Goal: Information Seeking & Learning: Learn about a topic

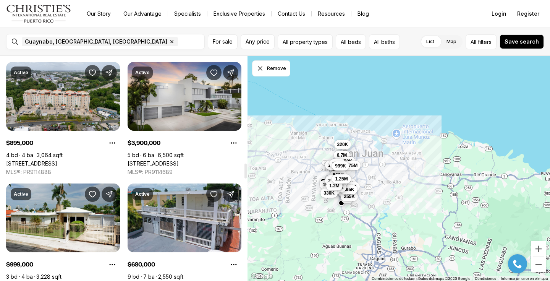
scroll to position [1603, 0]
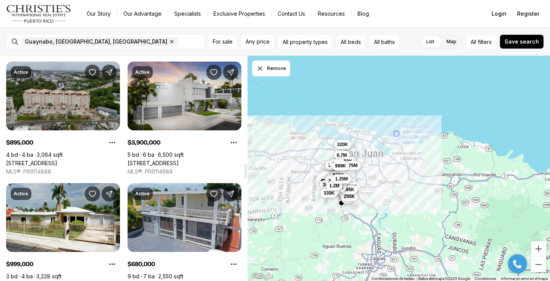
click at [57, 160] on link "[STREET_ADDRESS]" at bounding box center [31, 163] width 51 height 7
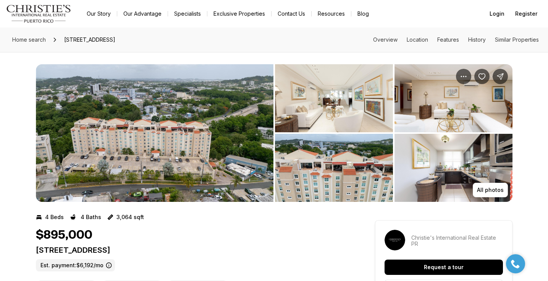
click at [224, 147] on img "View image gallery" at bounding box center [155, 132] width 238 height 137
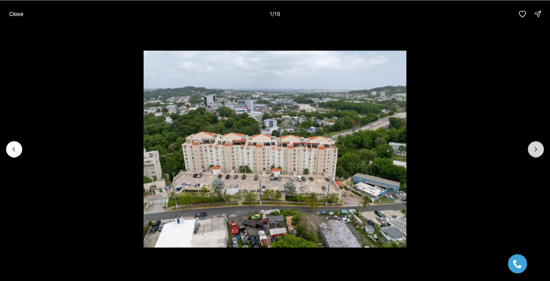
click at [533, 152] on icon "Next slide" at bounding box center [536, 149] width 8 height 8
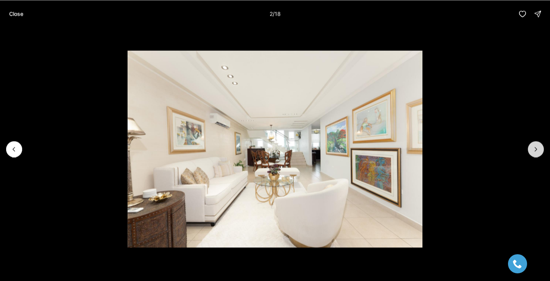
click at [533, 152] on icon "Next slide" at bounding box center [536, 149] width 8 height 8
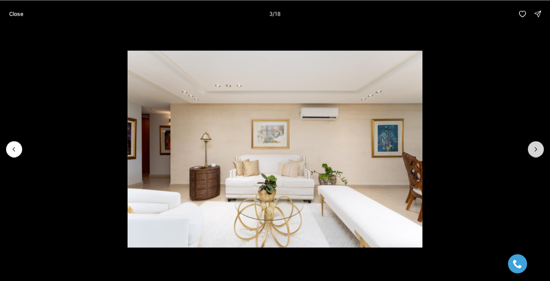
click at [533, 152] on icon "Next slide" at bounding box center [536, 149] width 8 height 8
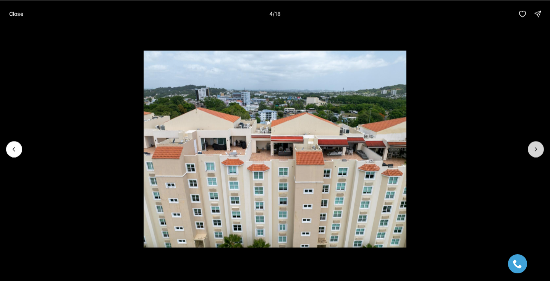
click at [533, 152] on icon "Next slide" at bounding box center [536, 149] width 8 height 8
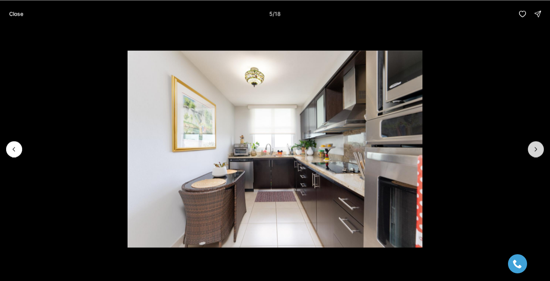
click at [533, 152] on icon "Next slide" at bounding box center [536, 149] width 8 height 8
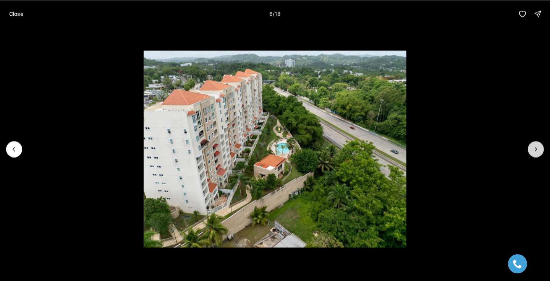
click at [533, 152] on icon "Next slide" at bounding box center [536, 149] width 8 height 8
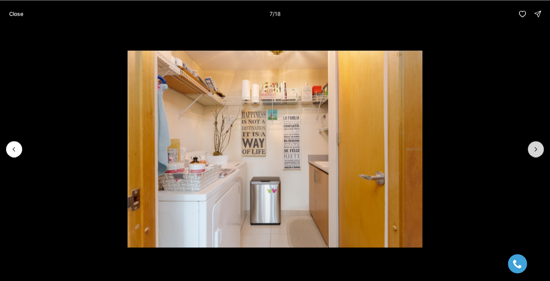
click at [533, 152] on icon "Next slide" at bounding box center [536, 149] width 8 height 8
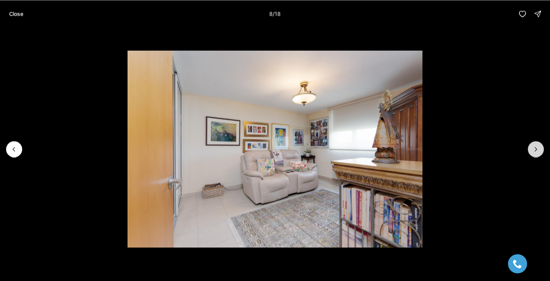
click at [533, 152] on icon "Next slide" at bounding box center [536, 149] width 8 height 8
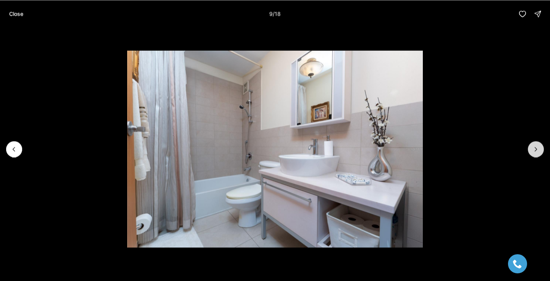
click at [533, 152] on icon "Next slide" at bounding box center [536, 149] width 8 height 8
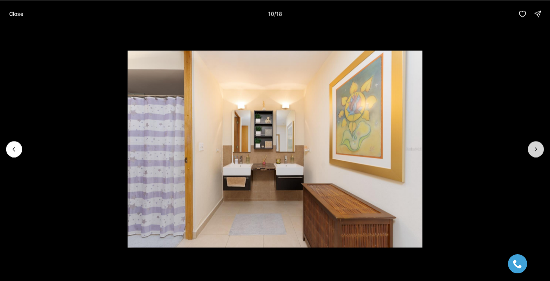
click at [533, 152] on icon "Next slide" at bounding box center [536, 149] width 8 height 8
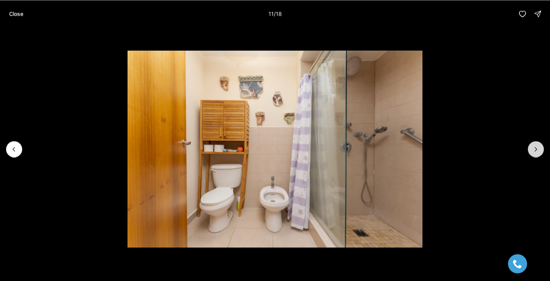
click at [533, 152] on icon "Next slide" at bounding box center [536, 149] width 8 height 8
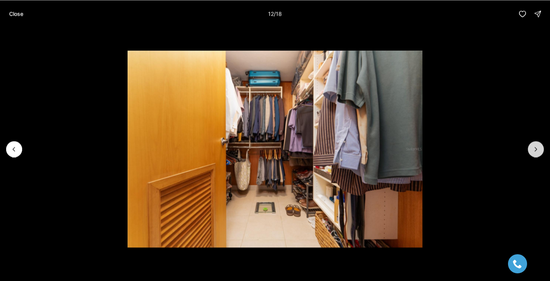
click at [533, 152] on icon "Next slide" at bounding box center [536, 149] width 8 height 8
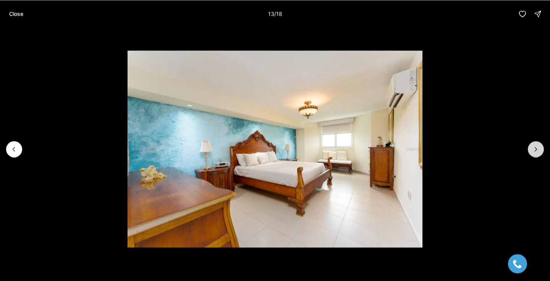
click at [533, 152] on icon "Next slide" at bounding box center [536, 149] width 8 height 8
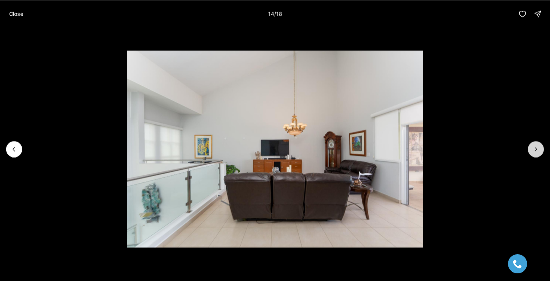
click at [533, 152] on icon "Next slide" at bounding box center [536, 149] width 8 height 8
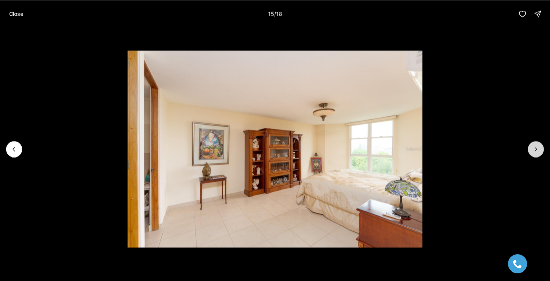
click at [533, 152] on icon "Next slide" at bounding box center [536, 149] width 8 height 8
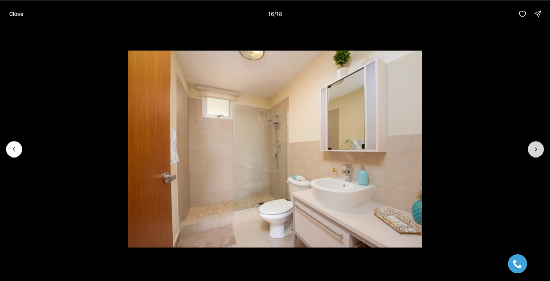
click at [533, 152] on icon "Next slide" at bounding box center [536, 149] width 8 height 8
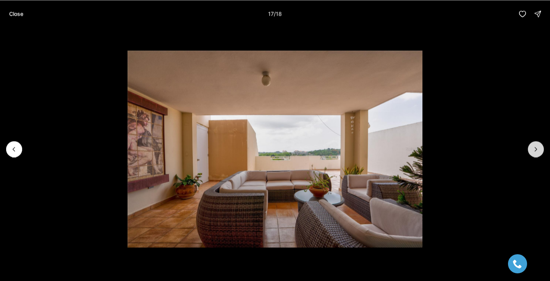
click at [533, 152] on icon "Next slide" at bounding box center [536, 149] width 8 height 8
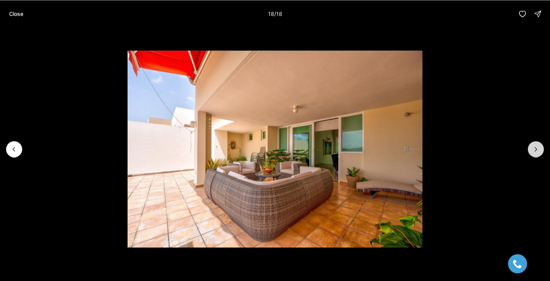
click at [533, 152] on div at bounding box center [536, 149] width 16 height 16
click at [537, 149] on div at bounding box center [536, 149] width 16 height 16
click at [18, 14] on p "Close" at bounding box center [16, 14] width 14 height 6
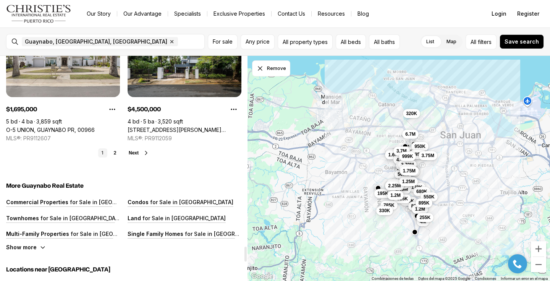
scroll to position [2849, 0]
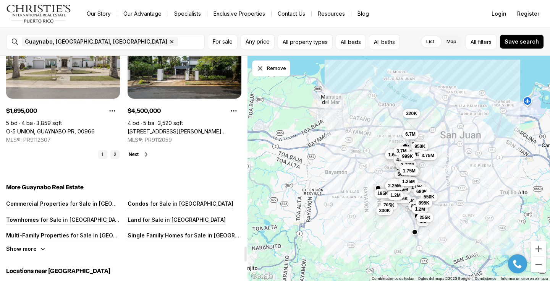
click at [114, 154] on link "2" at bounding box center [114, 154] width 9 height 9
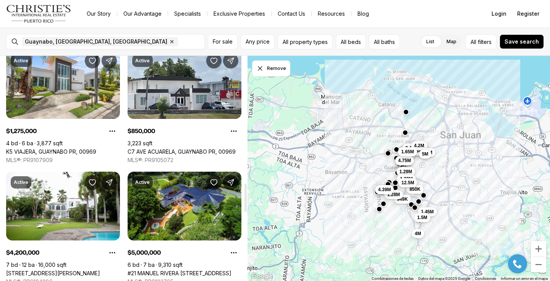
scroll to position [1010, 0]
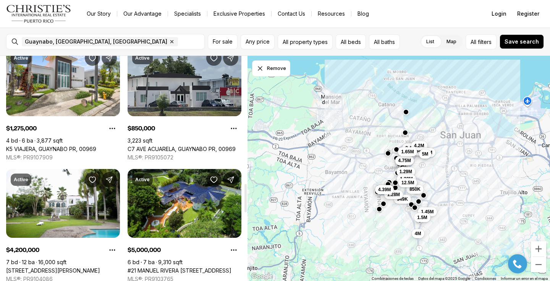
click at [179, 146] on link "C7 AVE ACUARELA, GUAYNABO PR, 00969" at bounding box center [182, 149] width 108 height 7
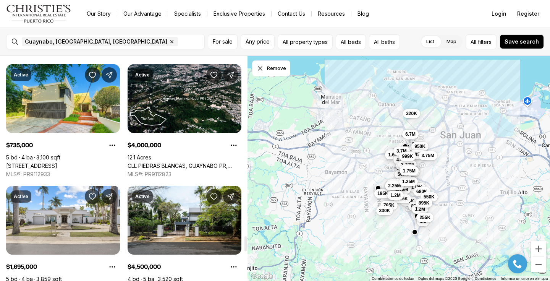
scroll to position [2692, 0]
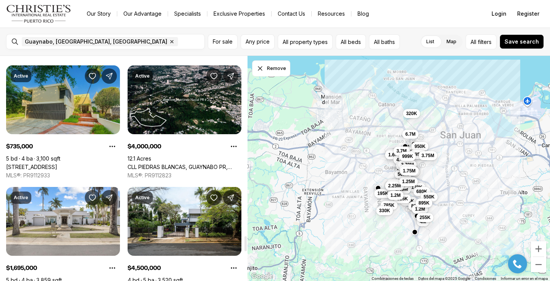
click at [57, 163] on link "[STREET_ADDRESS]" at bounding box center [31, 166] width 51 height 7
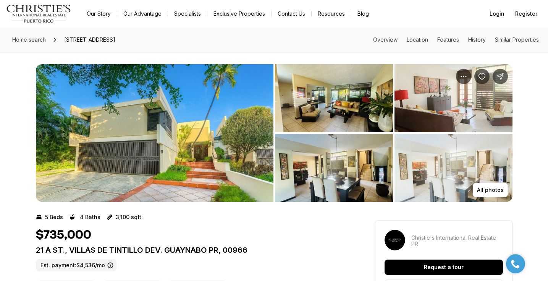
click at [324, 95] on img "View image gallery" at bounding box center [334, 98] width 118 height 68
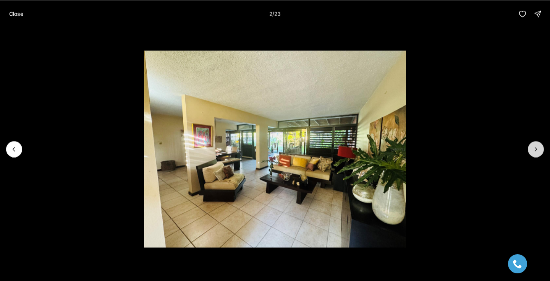
click at [537, 153] on button "Next slide" at bounding box center [536, 149] width 16 height 16
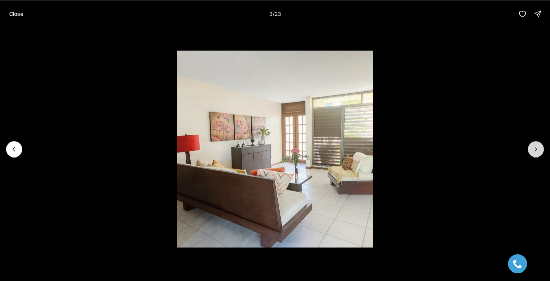
click at [537, 153] on button "Next slide" at bounding box center [536, 149] width 16 height 16
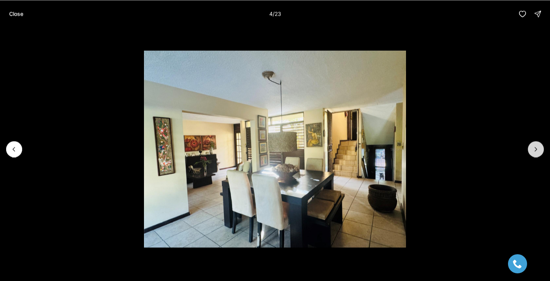
click at [537, 153] on button "Next slide" at bounding box center [536, 149] width 16 height 16
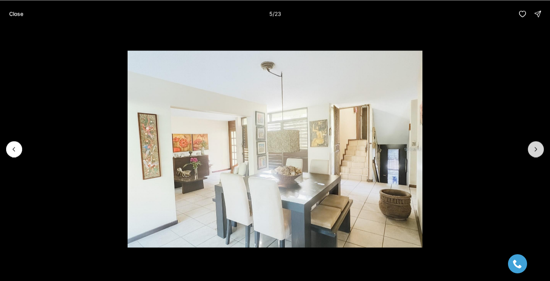
click at [537, 153] on button "Next slide" at bounding box center [536, 149] width 16 height 16
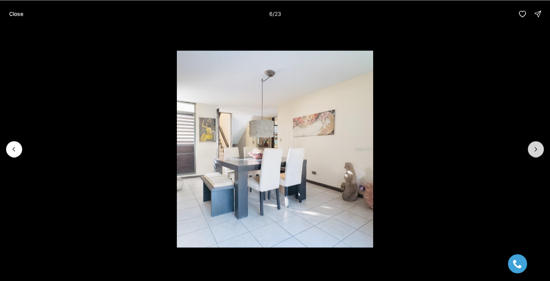
click at [536, 153] on button "Next slide" at bounding box center [536, 149] width 16 height 16
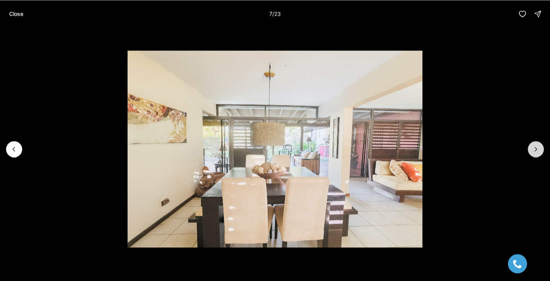
click at [536, 153] on button "Next slide" at bounding box center [536, 149] width 16 height 16
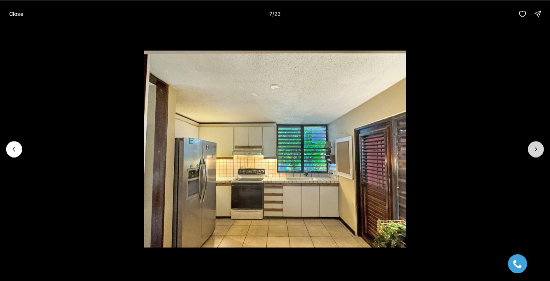
click at [536, 153] on button "Next slide" at bounding box center [536, 149] width 16 height 16
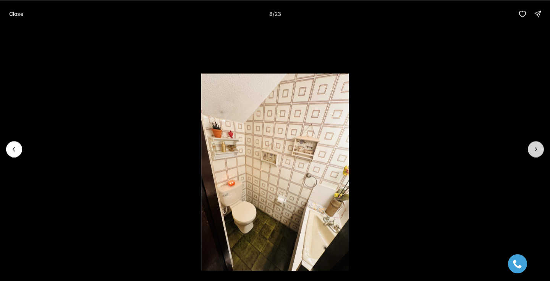
click at [536, 153] on button "Next slide" at bounding box center [536, 149] width 16 height 16
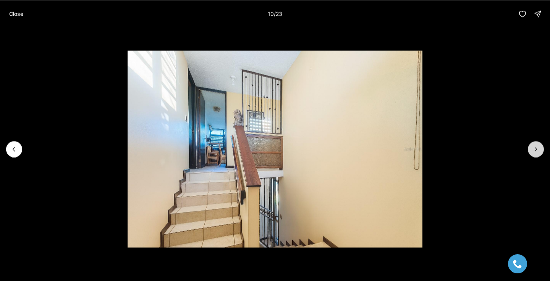
click at [536, 153] on button "Next slide" at bounding box center [536, 149] width 16 height 16
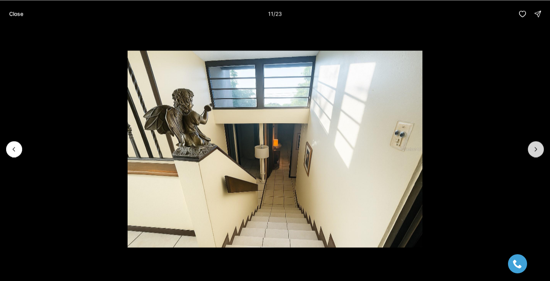
click at [536, 153] on button "Next slide" at bounding box center [536, 149] width 16 height 16
